Goal: Task Accomplishment & Management: Manage account settings

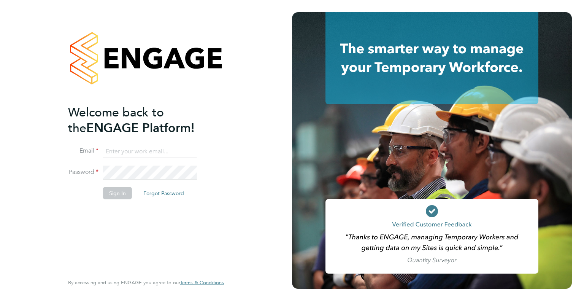
click at [161, 152] on input at bounding box center [150, 151] width 94 height 14
type input "info@delcomconsultancyltd.com"
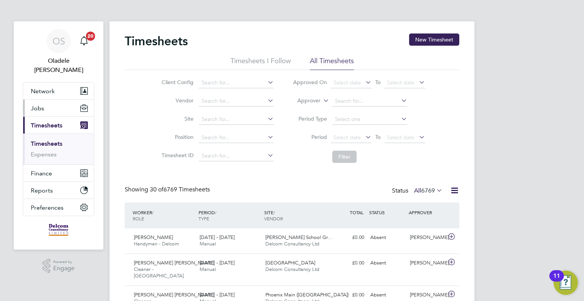
click at [47, 100] on button "Jobs" at bounding box center [58, 108] width 71 height 17
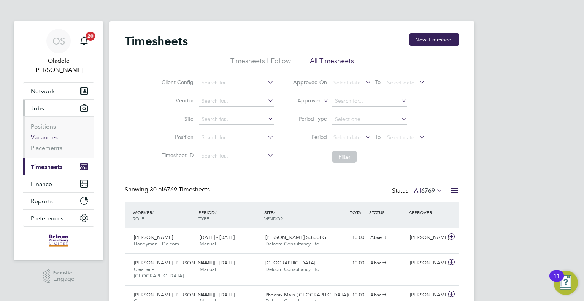
click at [41, 133] on link "Vacancies" at bounding box center [44, 136] width 27 height 7
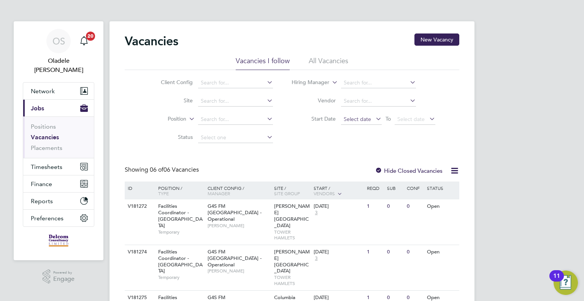
click at [350, 118] on span "Select date" at bounding box center [357, 119] width 27 height 7
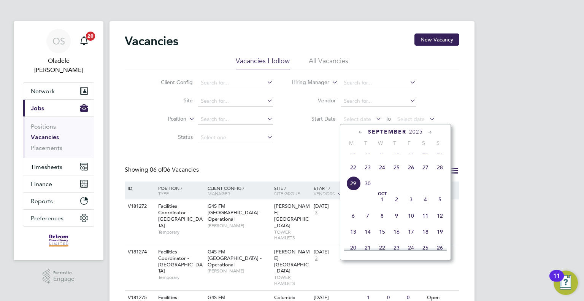
click at [354, 174] on span "22" at bounding box center [353, 167] width 14 height 14
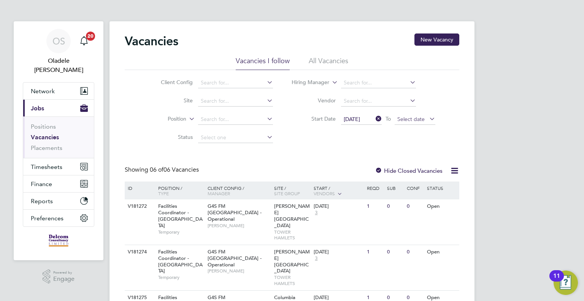
click at [409, 119] on span "Select date" at bounding box center [410, 119] width 27 height 7
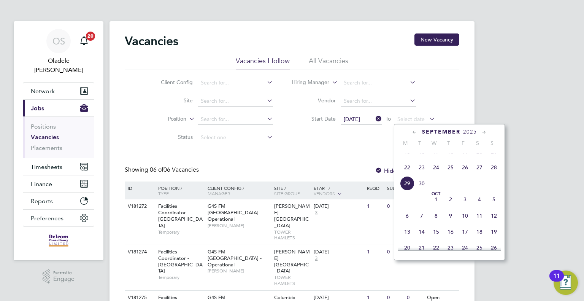
click at [493, 174] on span "28" at bounding box center [494, 167] width 14 height 14
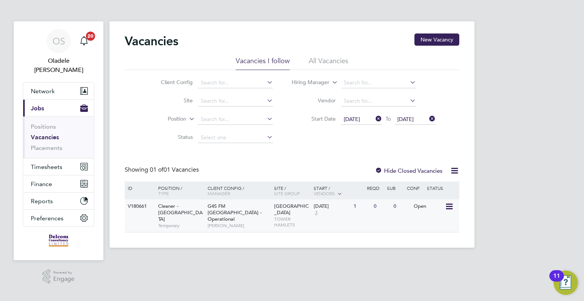
click at [249, 205] on span "G4S FM Tower Hamlets - Operational" at bounding box center [235, 212] width 54 height 19
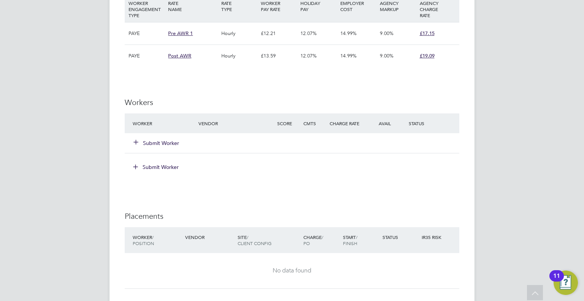
scroll to position [859, 0]
click at [157, 142] on button "Submit Worker" at bounding box center [157, 143] width 46 height 8
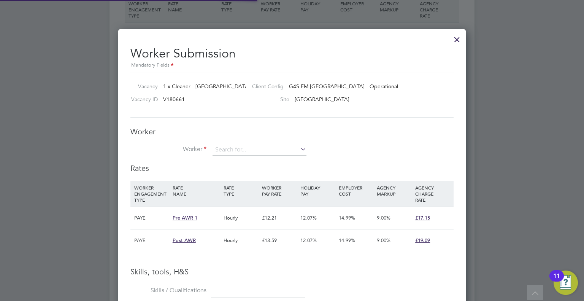
scroll to position [22, 52]
click at [236, 160] on li "Daniel Taiwo Aye fuwa (171)" at bounding box center [259, 160] width 94 height 10
type input "Daniel Taiwo Ayefuwa (171)"
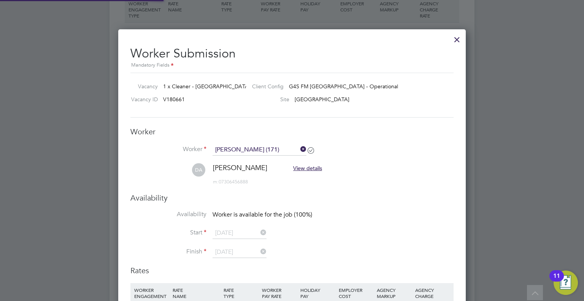
scroll to position [768, 348]
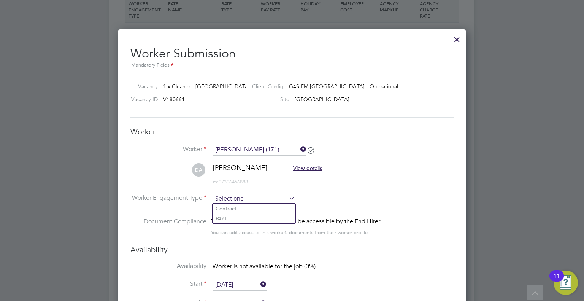
click at [237, 202] on input at bounding box center [253, 198] width 82 height 11
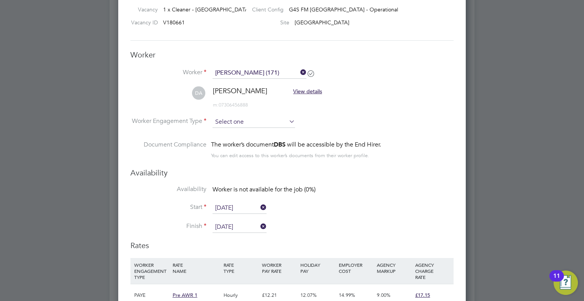
click at [224, 123] on input at bounding box center [253, 121] width 82 height 11
click at [222, 140] on li "PAYE" at bounding box center [253, 141] width 83 height 10
type input "PAYE"
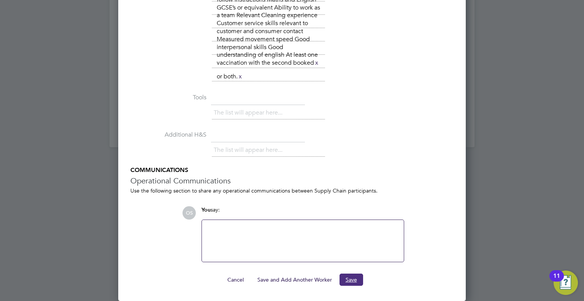
click at [353, 281] on button "Save" at bounding box center [351, 279] width 24 height 12
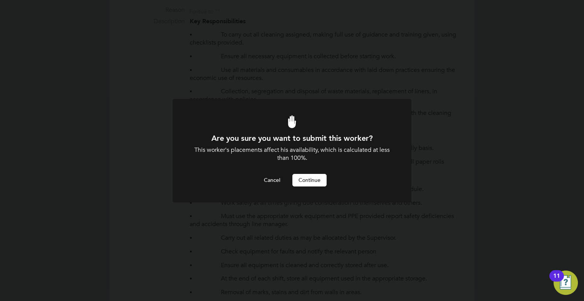
click at [312, 178] on button "Continue" at bounding box center [309, 180] width 34 height 12
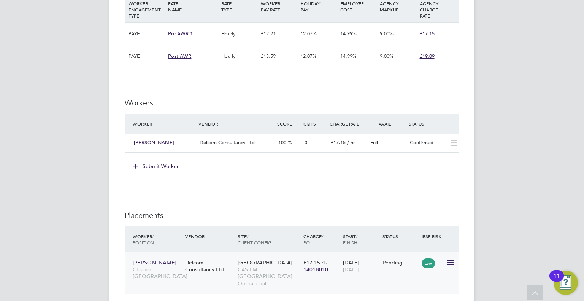
click at [449, 262] on icon at bounding box center [450, 262] width 8 height 9
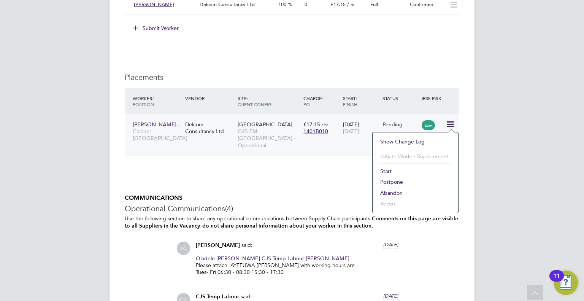
click at [387, 171] on li "Start" at bounding box center [415, 171] width 78 height 11
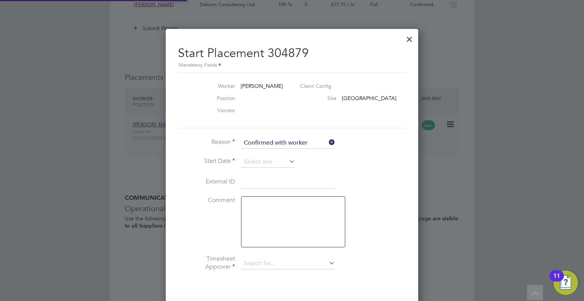
type input "Lilingxi Chen"
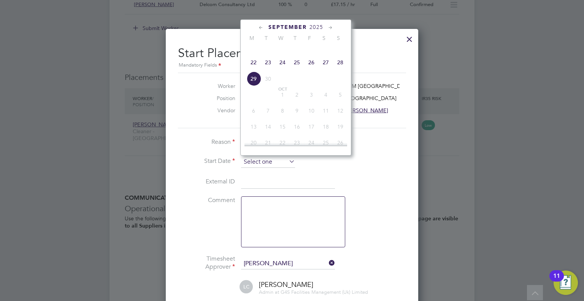
click at [262, 163] on input at bounding box center [268, 161] width 54 height 11
click at [251, 69] on span "22" at bounding box center [253, 62] width 14 height 14
type input "22 Sep 2025"
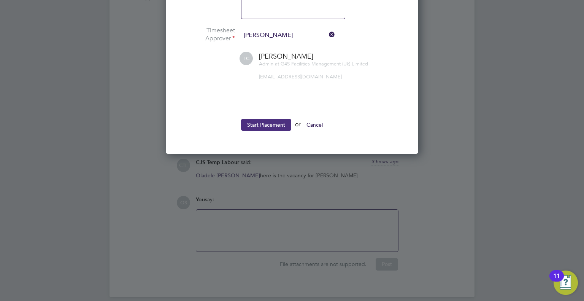
click at [258, 124] on button "Start Placement" at bounding box center [266, 125] width 50 height 12
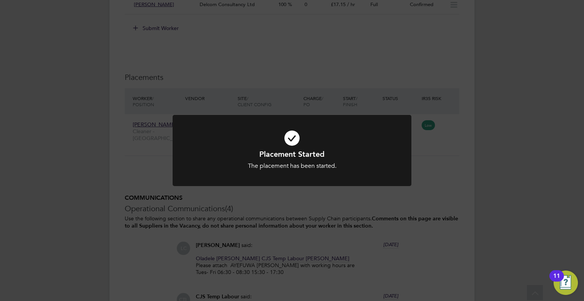
click at [452, 171] on div "Placement Started The placement has been started. Cancel Okay" at bounding box center [292, 150] width 584 height 301
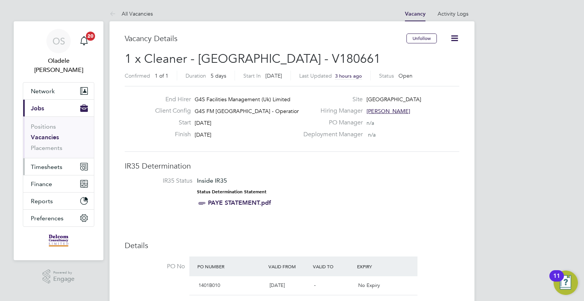
click at [50, 163] on span "Timesheets" at bounding box center [47, 166] width 32 height 7
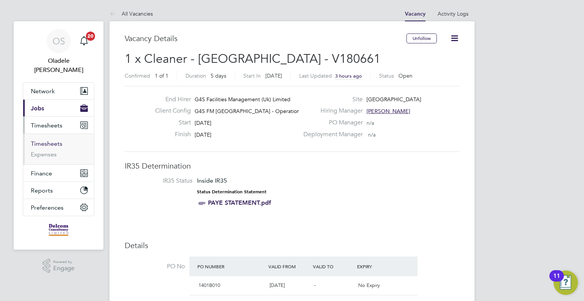
click at [46, 140] on link "Timesheets" at bounding box center [47, 143] width 32 height 7
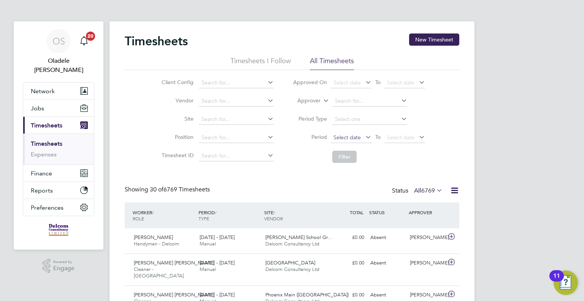
click at [345, 136] on span "Select date" at bounding box center [346, 137] width 27 height 7
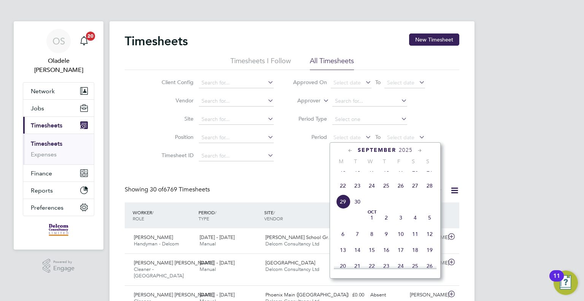
click at [342, 191] on span "22" at bounding box center [343, 185] width 14 height 14
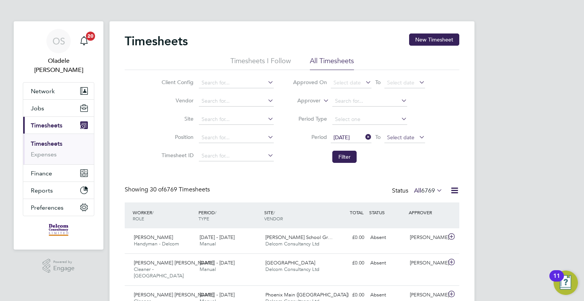
click at [410, 141] on span "Select date" at bounding box center [404, 138] width 41 height 10
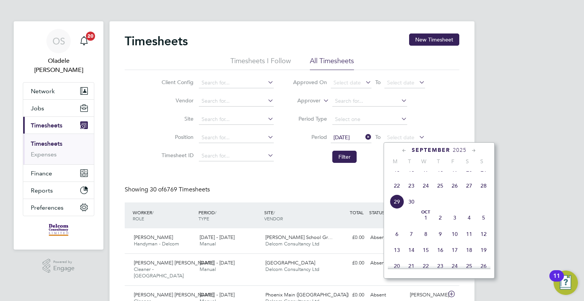
click at [481, 193] on span "28" at bounding box center [483, 185] width 14 height 14
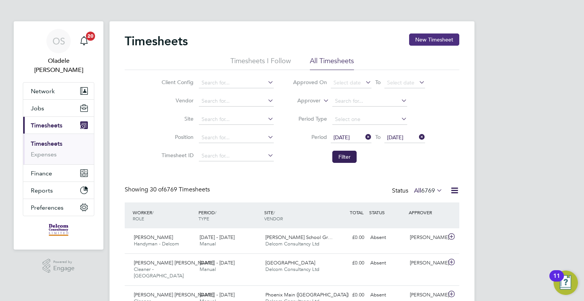
click at [438, 40] on button "New Timesheet" at bounding box center [434, 39] width 50 height 12
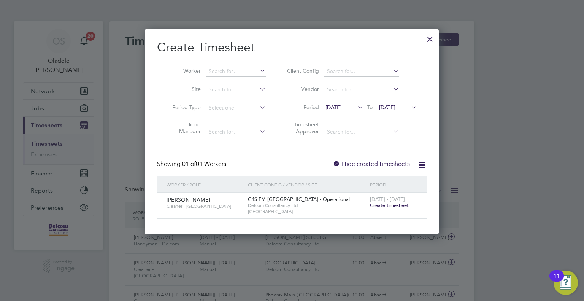
click at [342, 109] on span "[DATE]" at bounding box center [333, 107] width 16 height 7
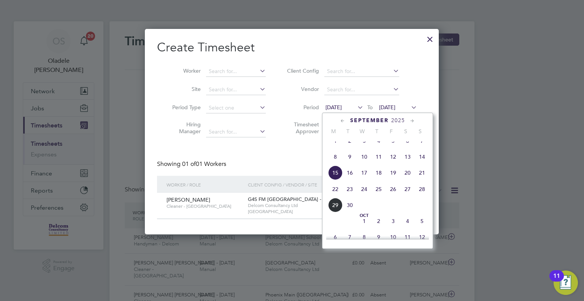
click at [336, 195] on span "22" at bounding box center [335, 189] width 14 height 14
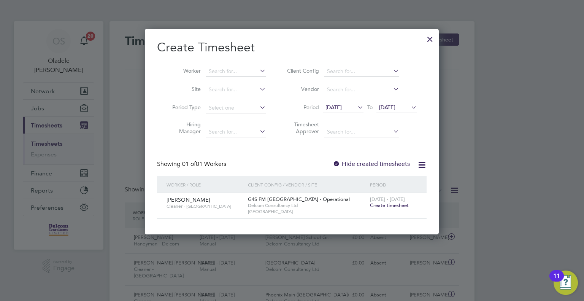
click at [388, 106] on span "22 Sep 2025" at bounding box center [387, 107] width 16 height 7
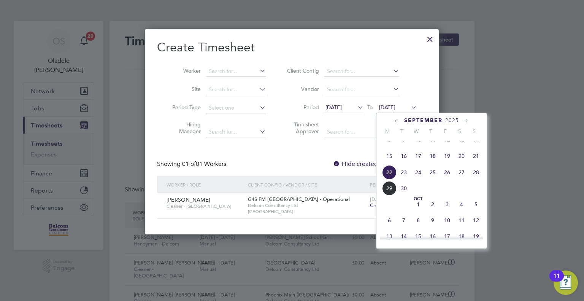
click at [476, 178] on span "28" at bounding box center [476, 172] width 14 height 14
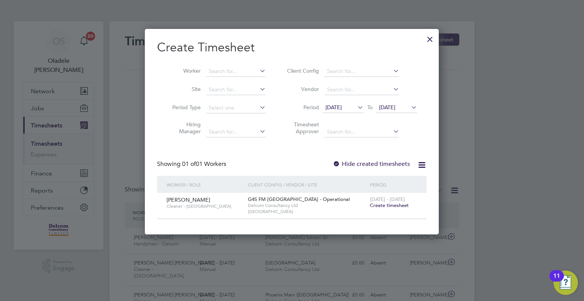
click at [379, 204] on span "Create timesheet" at bounding box center [389, 205] width 39 height 6
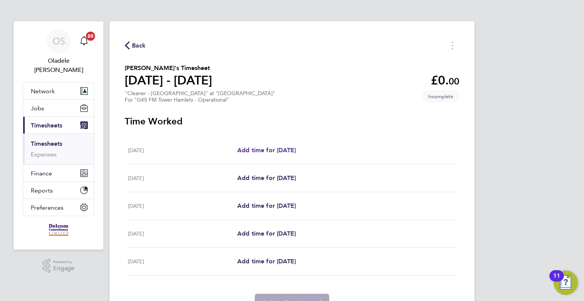
click at [273, 147] on span "Add time for Mon 22 Sep" at bounding box center [266, 149] width 59 height 7
select select "60"
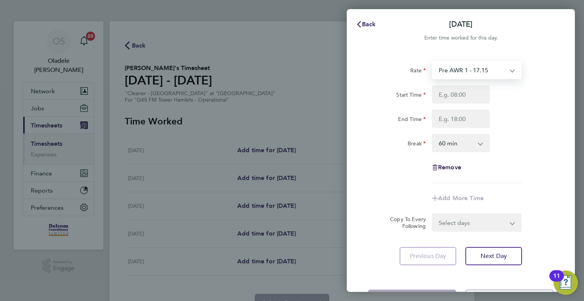
click at [467, 73] on select "Pre AWR 1 - 17.15 Post AWR - 19.09" at bounding box center [472, 70] width 79 height 17
click at [519, 89] on div "Start Time" at bounding box center [461, 94] width 192 height 18
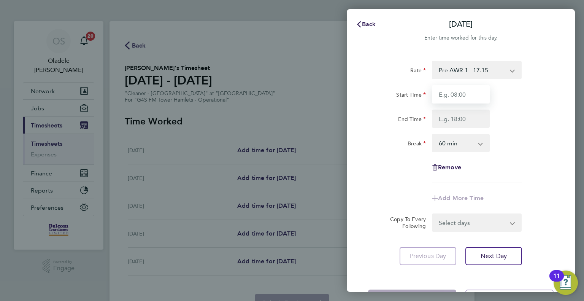
click at [458, 94] on input "Start Time" at bounding box center [461, 94] width 58 height 18
type input "09:00"
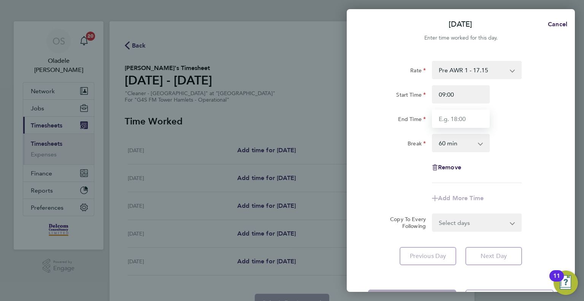
click at [452, 115] on input "End Time" at bounding box center [461, 118] width 58 height 18
type input "15:00"
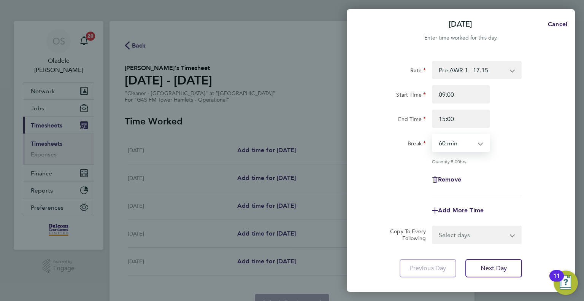
click at [461, 139] on select "0 min 15 min 30 min 45 min 60 min 75 min 90 min" at bounding box center [456, 143] width 47 height 17
select select "0"
click at [433, 135] on select "0 min 15 min 30 min 45 min 60 min 75 min 90 min" at bounding box center [456, 143] width 47 height 17
click at [449, 232] on select "Select days Day Tuesday Wednesday Thursday Friday" at bounding box center [473, 234] width 80 height 17
select select "DAY"
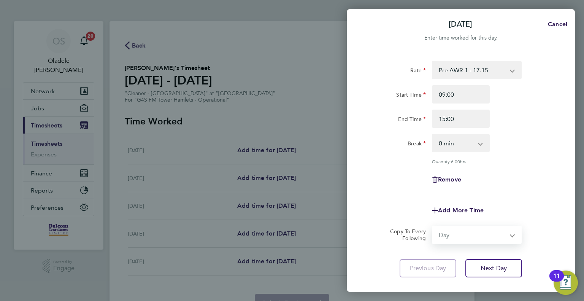
click at [433, 226] on select "Select days Day Tuesday Wednesday Thursday Friday" at bounding box center [473, 234] width 80 height 17
select select "2025-09-26"
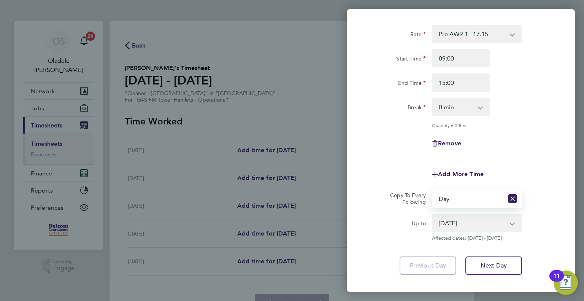
scroll to position [76, 0]
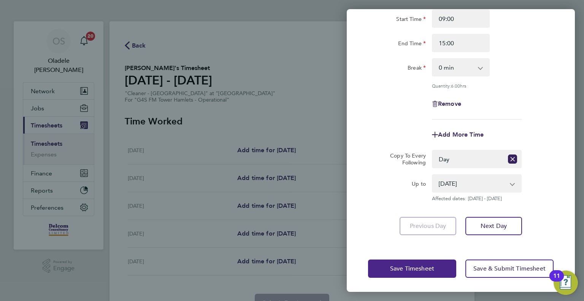
click at [409, 269] on span "Save Timesheet" at bounding box center [412, 269] width 44 height 8
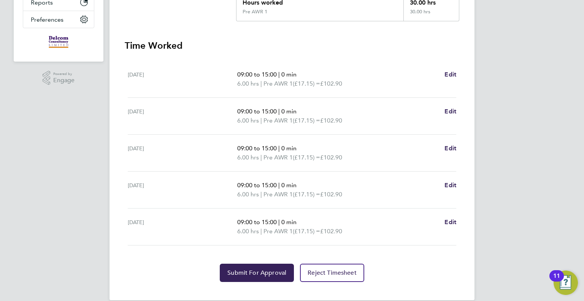
scroll to position [198, 0]
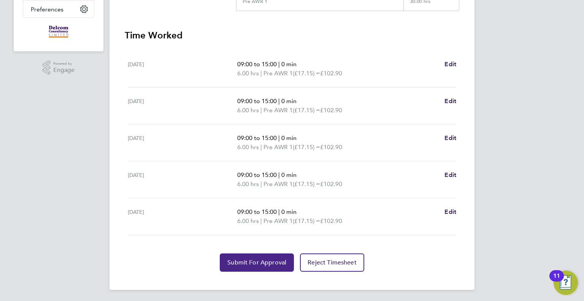
click at [264, 257] on button "Submit For Approval" at bounding box center [257, 262] width 74 height 18
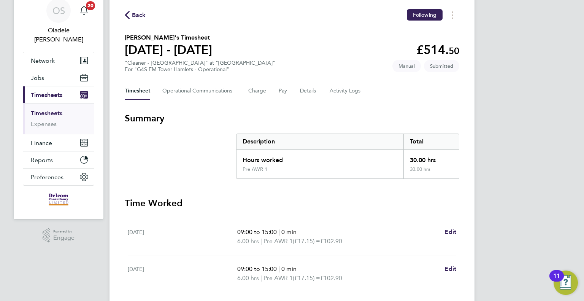
scroll to position [19, 0]
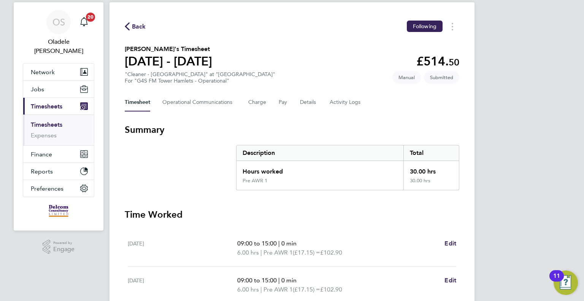
click at [138, 27] on span "Back" at bounding box center [139, 26] width 14 height 9
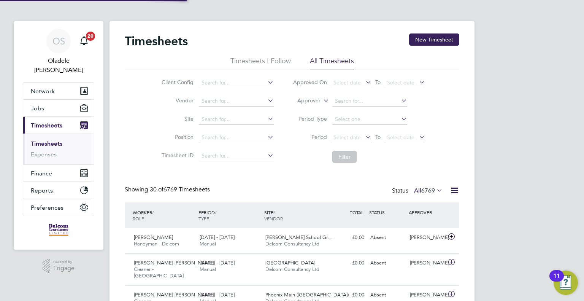
scroll to position [3, 4]
click at [345, 134] on span "Select date" at bounding box center [346, 137] width 27 height 7
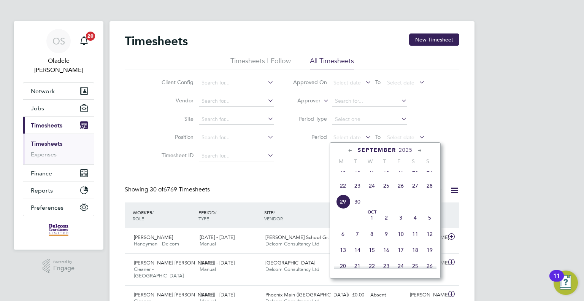
click at [342, 192] on span "22" at bounding box center [343, 185] width 14 height 14
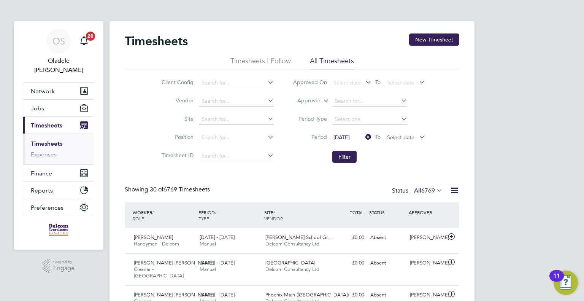
click at [407, 136] on span "Select date" at bounding box center [400, 137] width 27 height 7
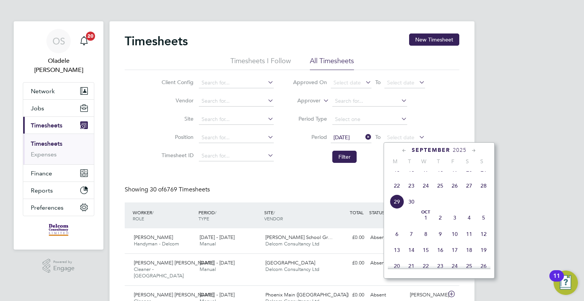
click at [482, 191] on span "28" at bounding box center [483, 185] width 14 height 14
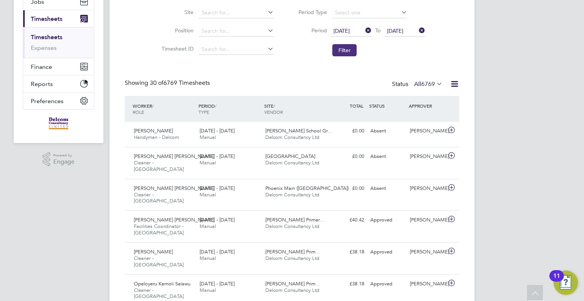
click at [342, 46] on button "Filter" at bounding box center [344, 50] width 24 height 12
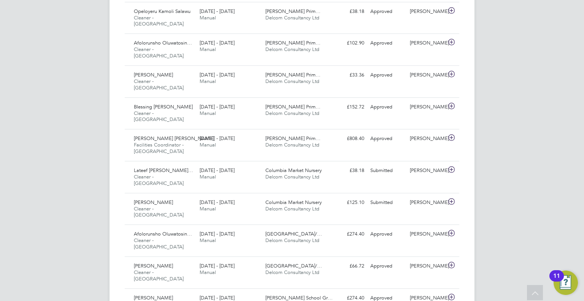
click at [518, 109] on div "OS Oladele Peter Shosanya Notifications 20 Applications: Network Team Members B…" at bounding box center [292, 227] width 584 height 1213
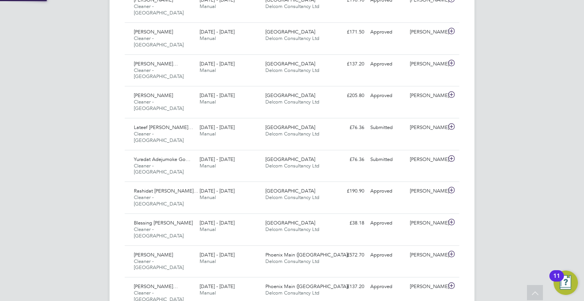
scroll to position [4, 4]
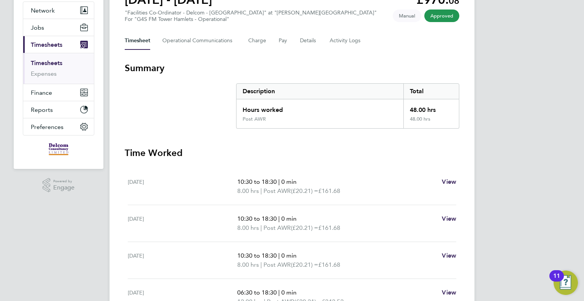
scroll to position [78, 0]
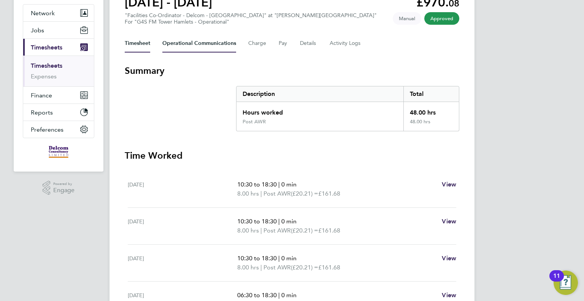
click at [202, 46] on Communications-tab "Operational Communications" at bounding box center [199, 43] width 74 height 18
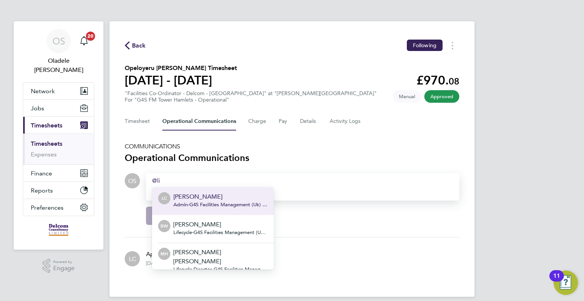
click at [186, 199] on p "[PERSON_NAME]" at bounding box center [220, 196] width 94 height 9
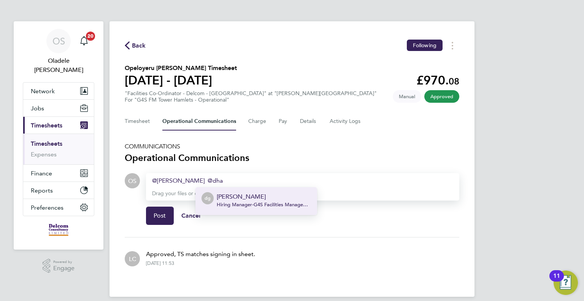
click at [239, 202] on span "Hiring Manager - G4S Facilities Management (Uk) Limited" at bounding box center [264, 204] width 94 height 6
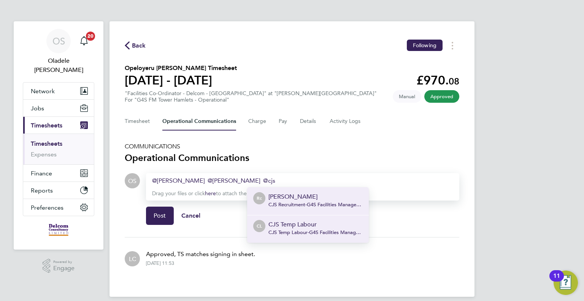
click at [285, 225] on p "CJS Temp Labour" at bounding box center [315, 224] width 94 height 9
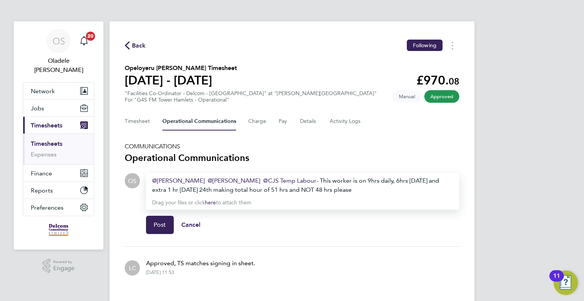
click at [358, 179] on div "[PERSON_NAME] ​ [PERSON_NAME] ​ CJS Temp Labour ​ - This worker is on 9hrs dail…" at bounding box center [302, 185] width 301 height 18
click at [389, 180] on div "[PERSON_NAME] ​ [PERSON_NAME] ​ CJS Temp Labour ​ - This worker is on 9 hrs dai…" at bounding box center [302, 185] width 301 height 18
click at [376, 190] on div "[PERSON_NAME] ​ [PERSON_NAME] ​ CJS Temp Labour ​ - This worker is on 9 hrs dai…" at bounding box center [302, 185] width 301 height 18
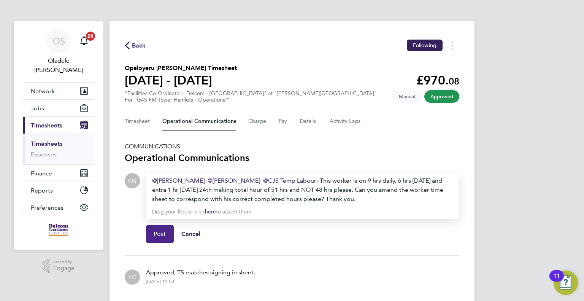
click at [160, 237] on span "Post" at bounding box center [160, 234] width 13 height 8
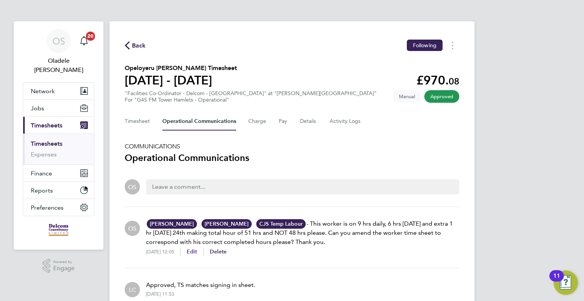
click at [197, 249] on span "Edit" at bounding box center [192, 251] width 11 height 6
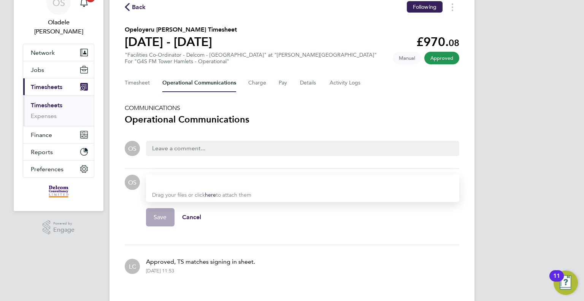
scroll to position [53, 0]
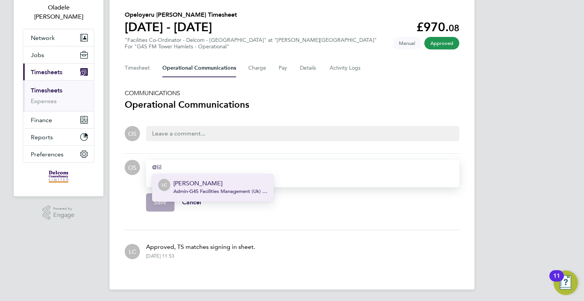
click at [240, 192] on span "Admin - G4S Facilities Management (Uk) Limited" at bounding box center [220, 191] width 94 height 6
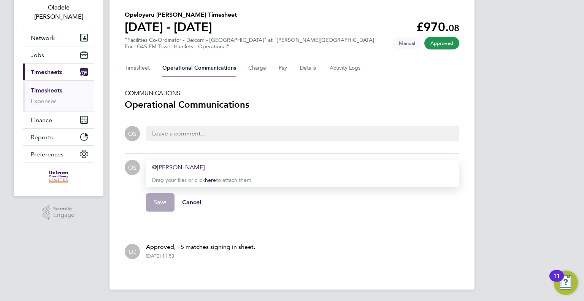
click at [203, 164] on div "Lilingxi Chen ​" at bounding box center [302, 167] width 301 height 9
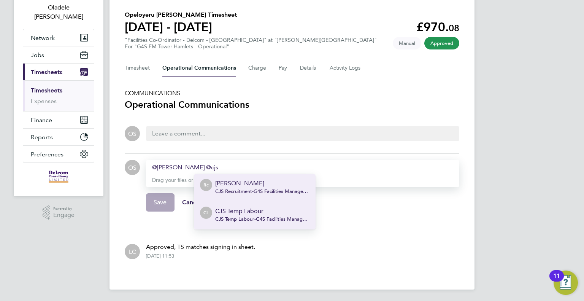
click at [235, 211] on p "CJS Temp Labour" at bounding box center [262, 210] width 94 height 9
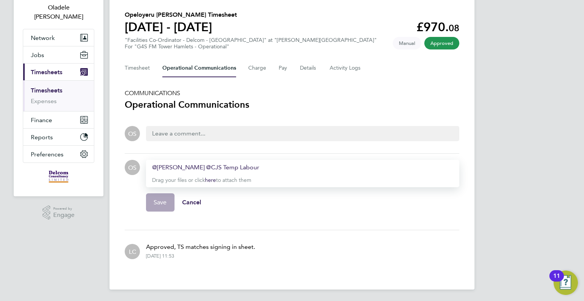
click at [262, 167] on div "Lilingxi Chen ​ CJS Temp Labour ​" at bounding box center [302, 167] width 301 height 9
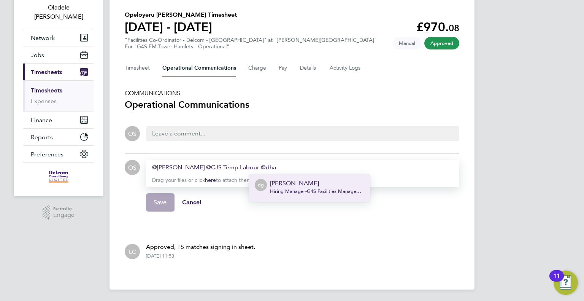
click at [285, 185] on p "dharmisha gohil" at bounding box center [317, 183] width 94 height 9
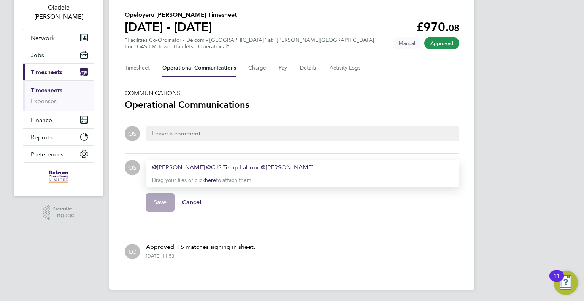
click at [311, 169] on div "Lilingxi Chen ​ CJS Temp Labour ​ dharmisha gohil ​" at bounding box center [302, 167] width 301 height 9
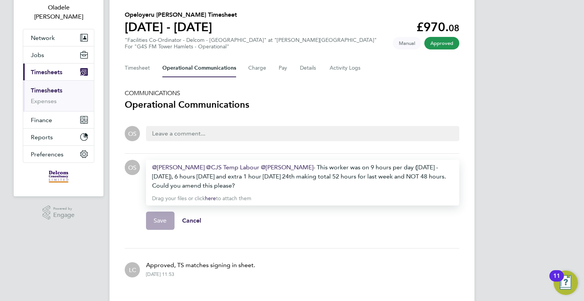
click at [263, 184] on div "Lilingxi Chen ​ CJS Temp Labour ​ dharmisha gohil ​ - This worker was on 9 hour…" at bounding box center [302, 176] width 301 height 27
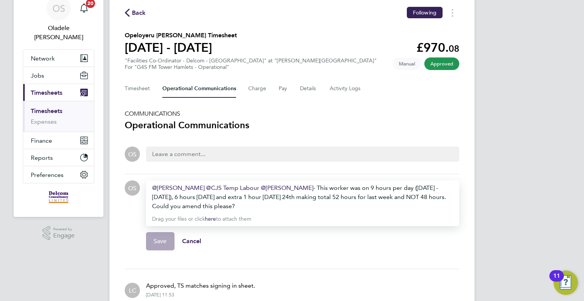
scroll to position [19, 0]
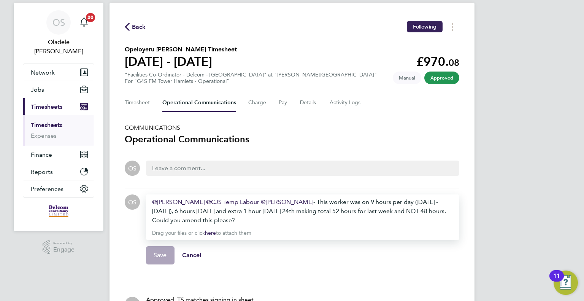
click at [272, 227] on div "Lilingxi Chen ​ CJS Temp Labour ​ dharmisha gohil ​ - This worker was on 9 hour…" at bounding box center [302, 217] width 313 height 46
drag, startPoint x: 304, startPoint y: 200, endPoint x: 350, endPoint y: 228, distance: 53.5
click at [350, 228] on div "Lilingxi Chen ​ CJS Temp Labour ​ dharmisha gohil ​ - This worker was on 9 hour…" at bounding box center [302, 217] width 313 height 46
copy div "This worker was on 9 hours per day (Monday - Friday), 6 hours on Saturday and e…"
click at [261, 233] on p "Drag your files or click here to attach them" at bounding box center [302, 233] width 301 height 8
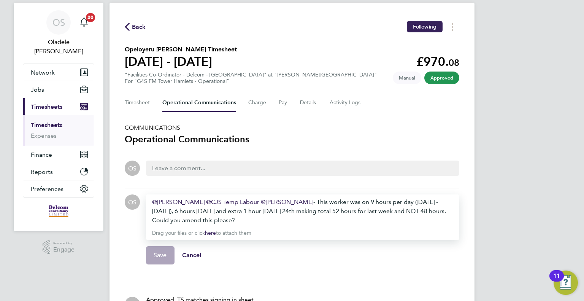
click at [263, 230] on p "Drag your files or click here to attach them" at bounding box center [302, 233] width 301 height 8
click at [260, 219] on div "Lilingxi Chen ​ CJS Temp Labour ​ dharmisha gohil ​ - This worker was on 9 hour…" at bounding box center [302, 210] width 301 height 27
drag, startPoint x: 159, startPoint y: 254, endPoint x: 320, endPoint y: 231, distance: 162.4
click at [320, 231] on p "Drag your files or click here to attach them" at bounding box center [302, 233] width 301 height 8
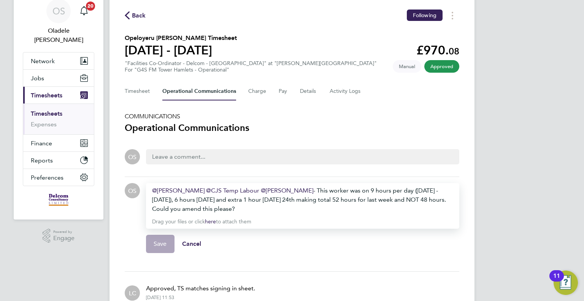
scroll to position [27, 0]
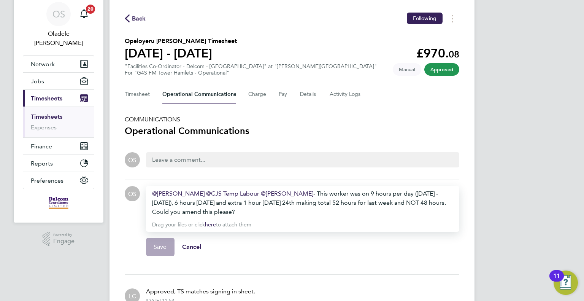
click at [192, 94] on Communications-tab "Operational Communications" at bounding box center [199, 94] width 74 height 18
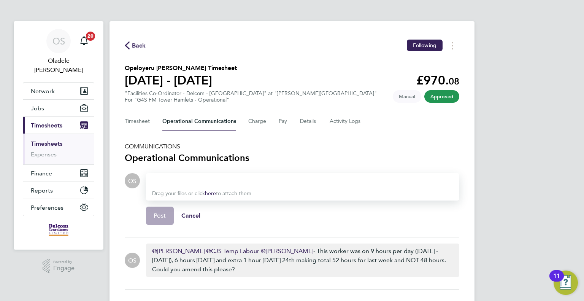
click at [178, 188] on div "Drag your files or click here to attach them" at bounding box center [302, 186] width 313 height 27
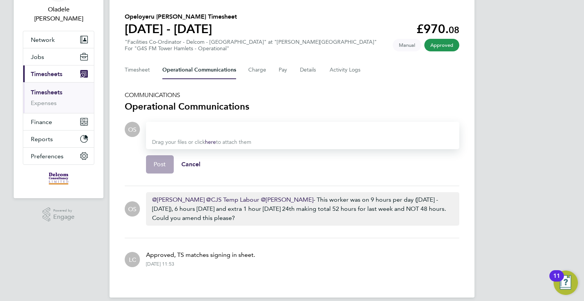
scroll to position [59, 0]
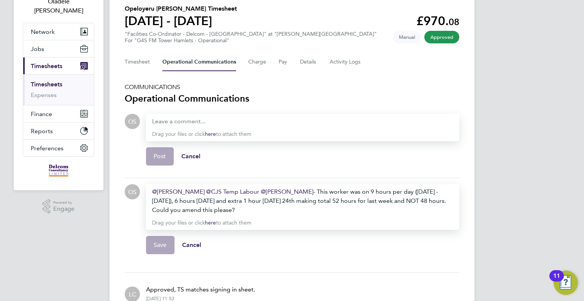
click at [264, 210] on div "Lilingxi Chen ​ CJS Temp Labour ​ dharmisha gohil ​ - This worker was on 9 hour…" at bounding box center [302, 200] width 301 height 27
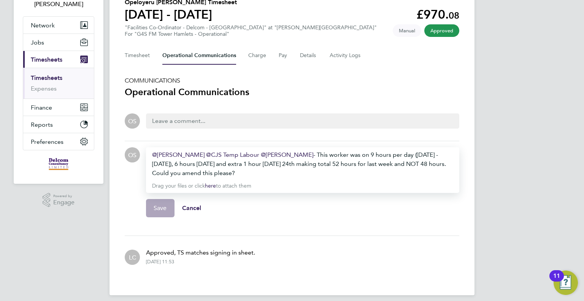
scroll to position [65, 0]
click at [180, 254] on p "Approved, TS matches signing in sheet." at bounding box center [200, 252] width 109 height 9
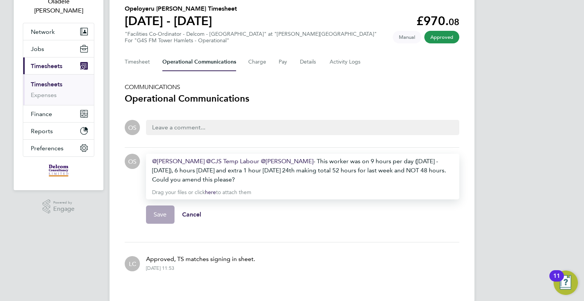
click at [192, 123] on div at bounding box center [302, 127] width 301 height 9
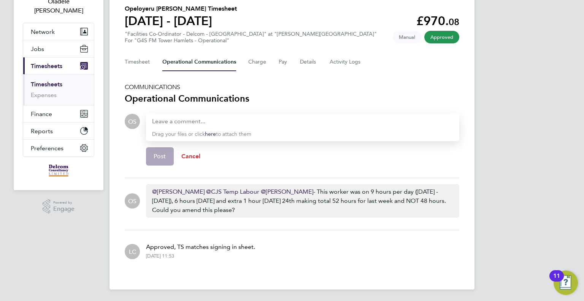
click at [184, 155] on span "Cancel" at bounding box center [190, 155] width 19 height 7
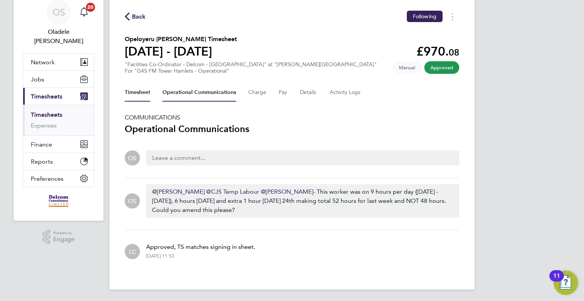
click at [144, 95] on button "Timesheet" at bounding box center [137, 92] width 25 height 18
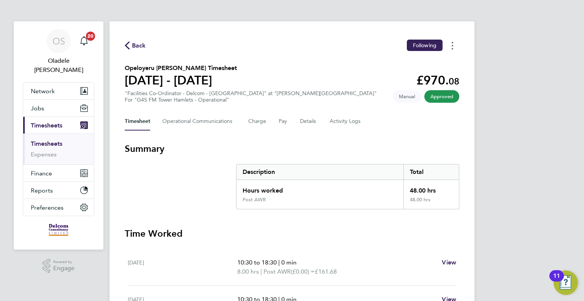
click at [452, 49] on circle "Timesheets Menu" at bounding box center [453, 49] width 2 height 2
click at [322, 70] on section "Opeloyeru Kamoli Salawu's Timesheet 22 - 28 Sept 2025 £970. 08 "Facilities Co-O…" at bounding box center [292, 83] width 334 height 40
click at [134, 43] on span "Back" at bounding box center [139, 45] width 14 height 9
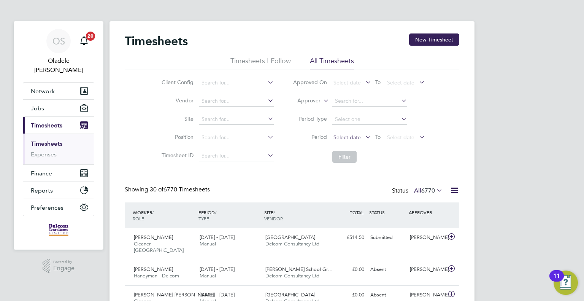
click at [342, 138] on span "Select date" at bounding box center [346, 137] width 27 height 7
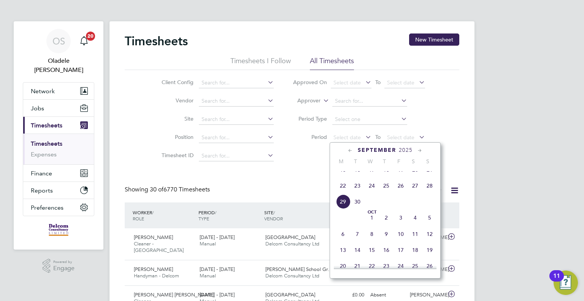
click at [345, 193] on span "22" at bounding box center [343, 185] width 14 height 14
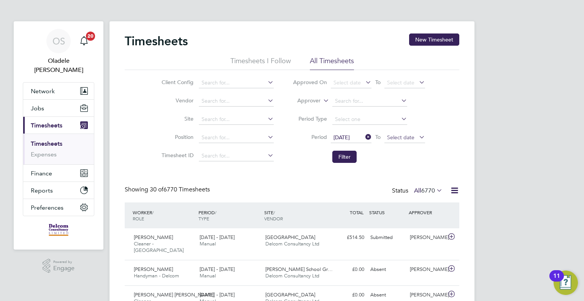
click at [403, 139] on span "Select date" at bounding box center [400, 137] width 27 height 7
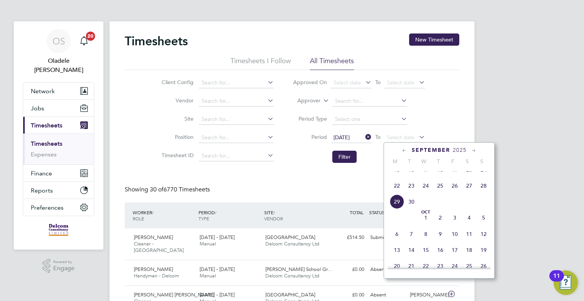
click at [483, 192] on span "28" at bounding box center [483, 185] width 14 height 14
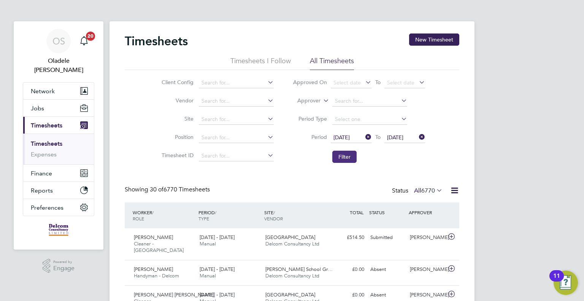
click at [342, 157] on button "Filter" at bounding box center [344, 157] width 24 height 12
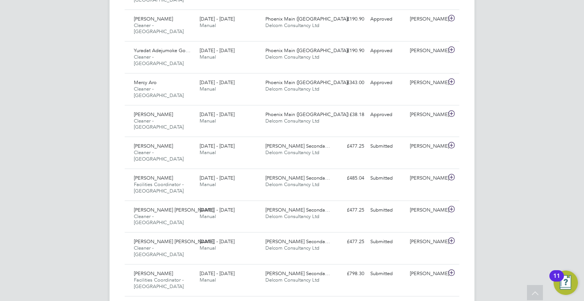
scroll to position [1113, 0]
